Goal: Task Accomplishment & Management: Manage account settings

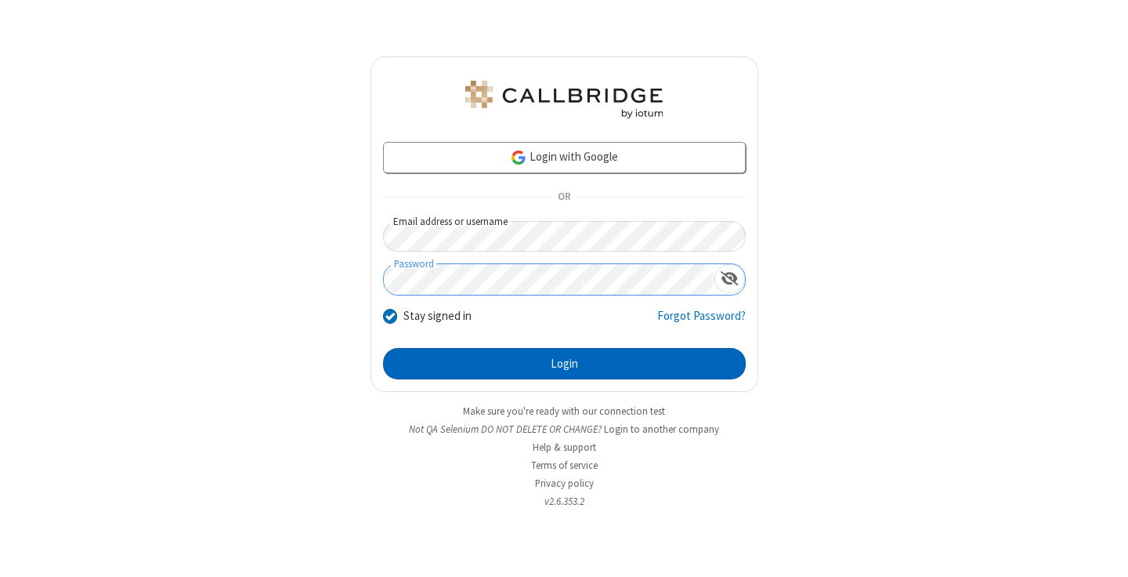
click at [564, 363] on button "Login" at bounding box center [564, 363] width 363 height 31
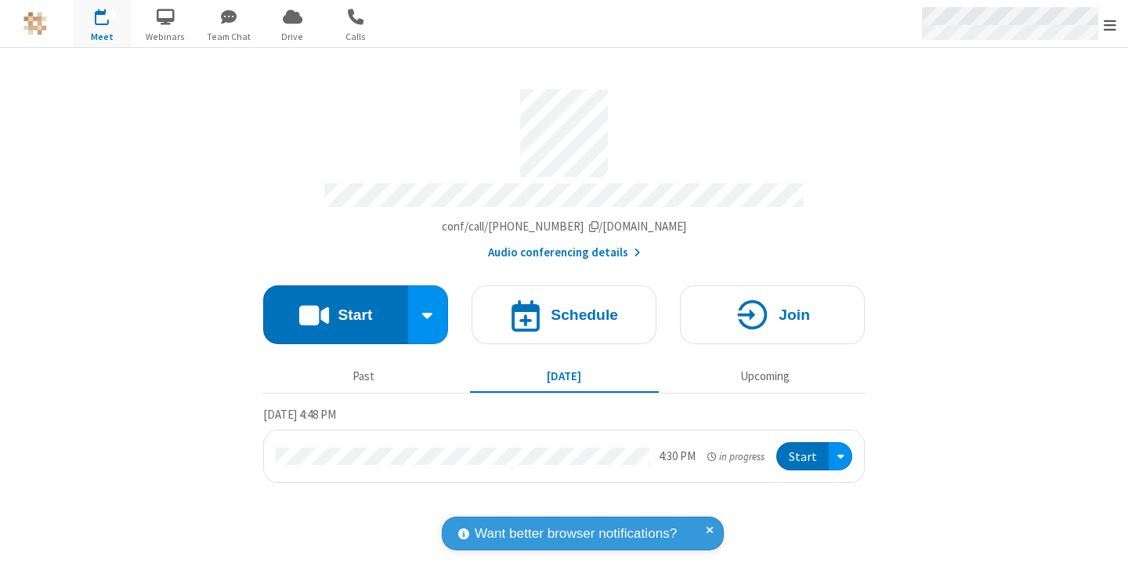
click at [1110, 24] on span "Open menu" at bounding box center [1110, 25] width 13 height 16
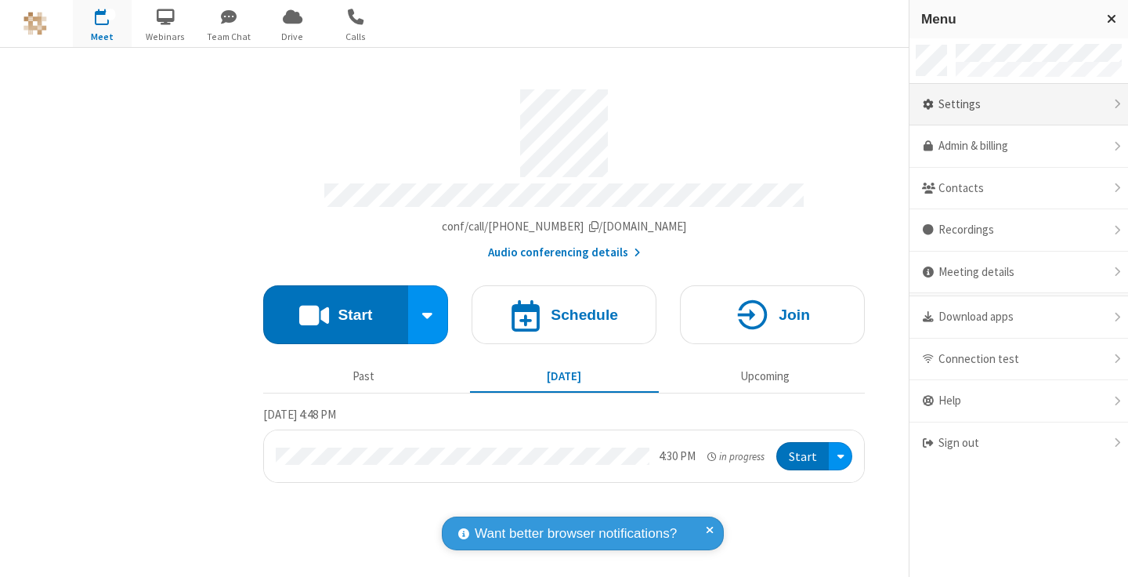
click at [1018, 104] on div "Settings" at bounding box center [1018, 105] width 219 height 42
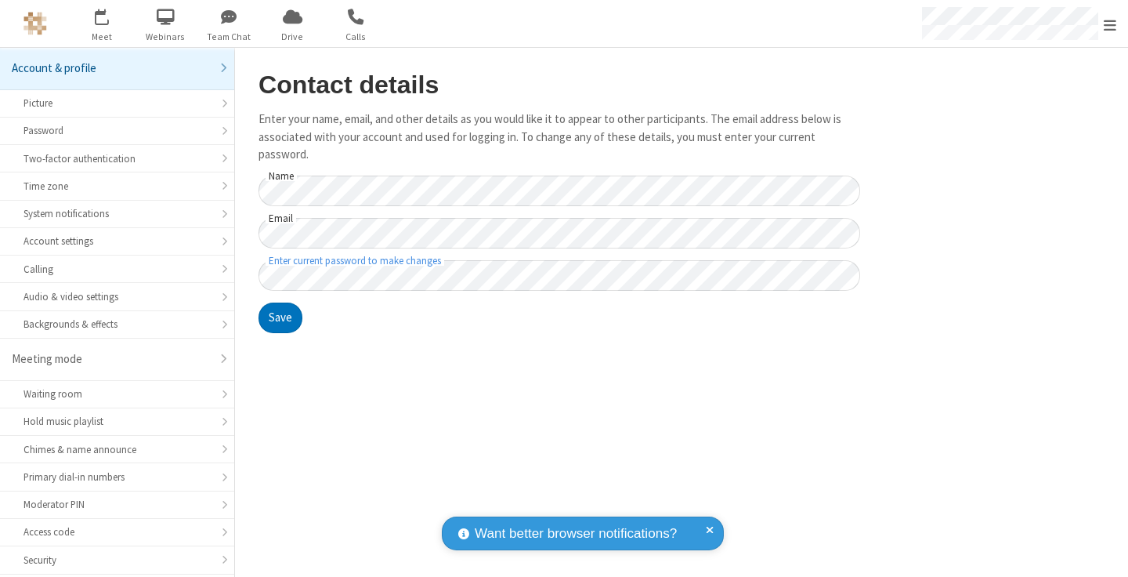
scroll to position [163, 0]
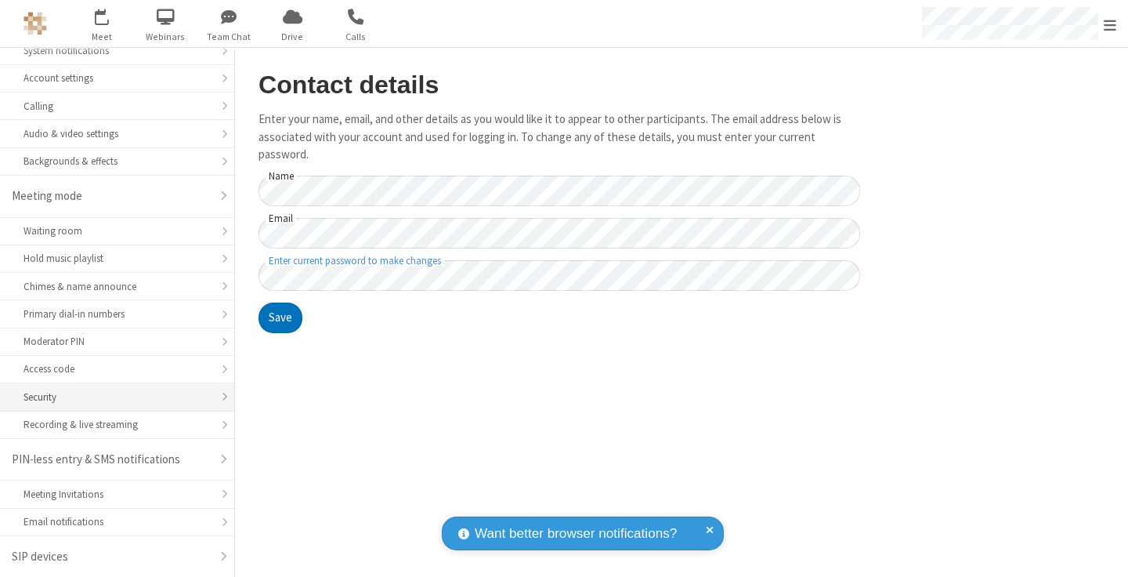
click at [111, 396] on div "Security" at bounding box center [116, 396] width 187 height 15
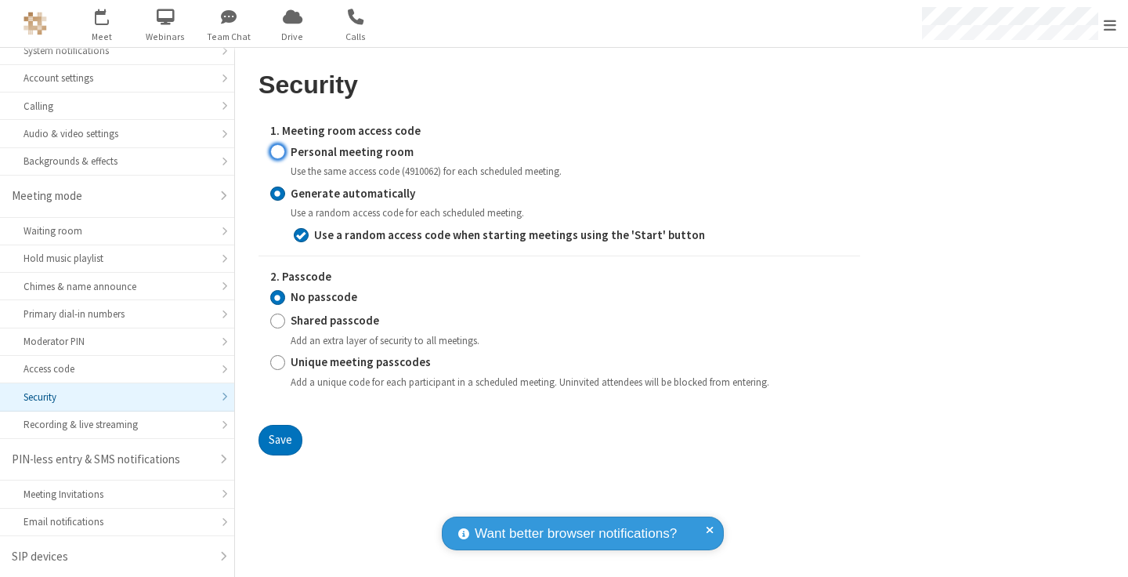
click at [277, 151] on input "Personal meeting room" at bounding box center [277, 151] width 15 height 16
radio input "true"
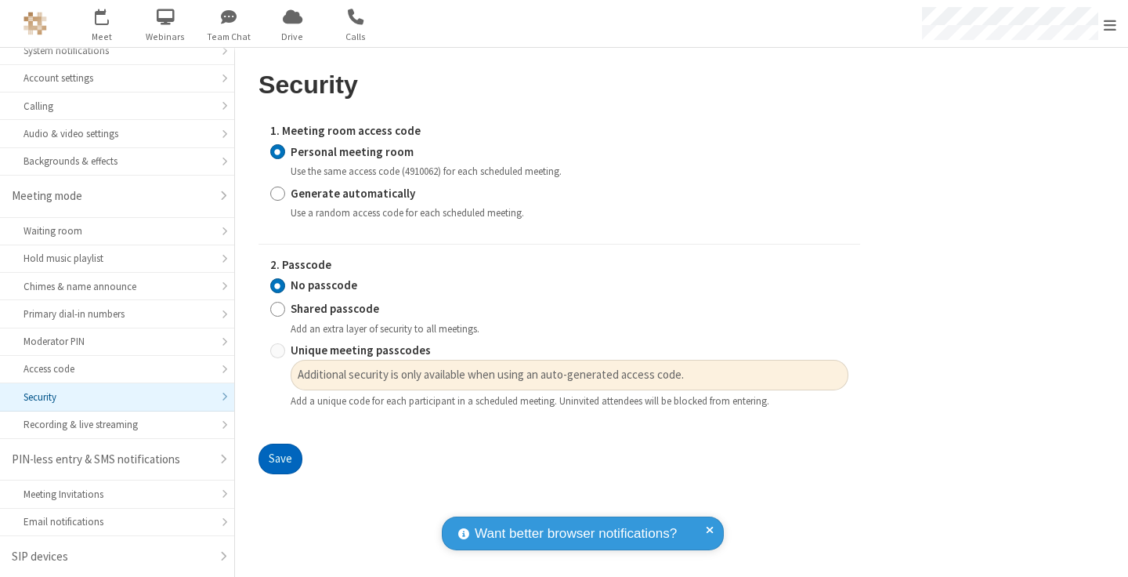
click at [280, 459] on button "Save" at bounding box center [280, 458] width 44 height 31
